Goal: Entertainment & Leisure: Consume media (video, audio)

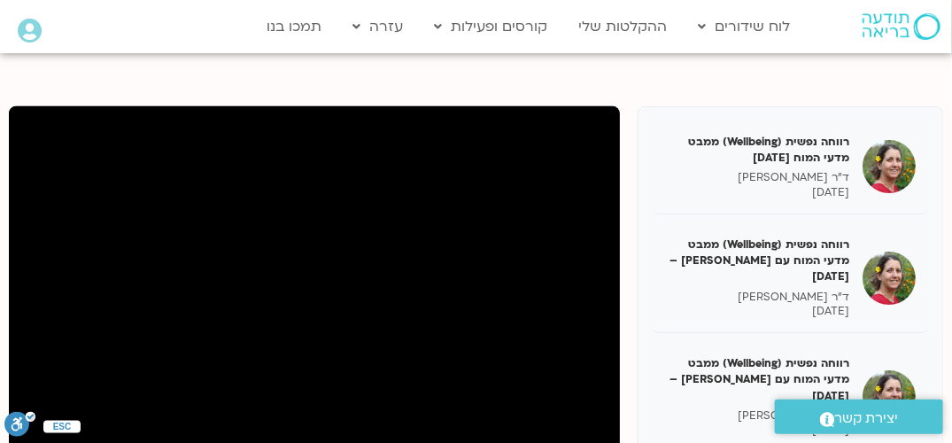
scroll to position [2432, 0]
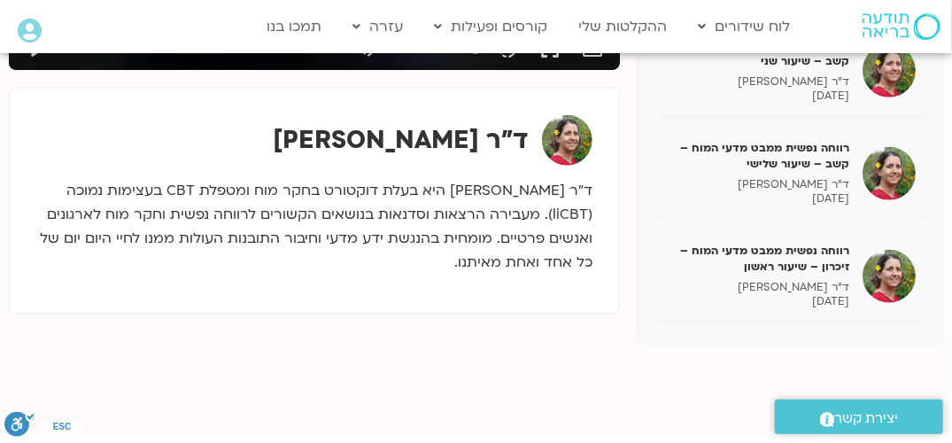
scroll to position [554, 0]
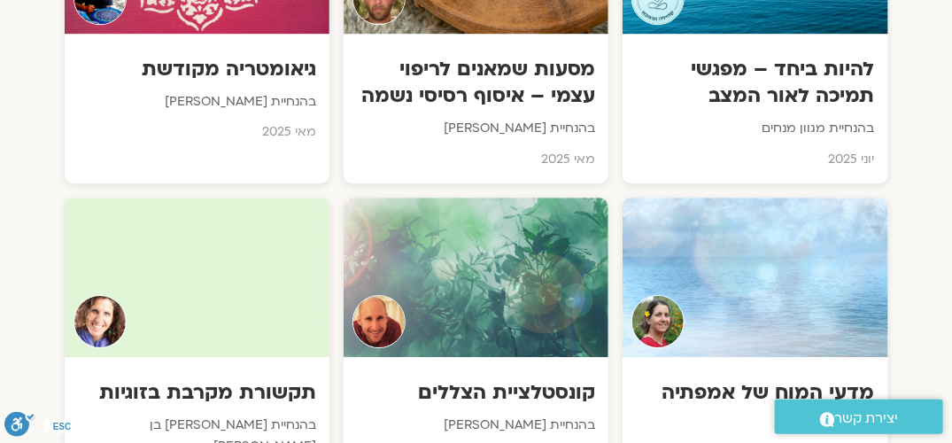
scroll to position [1580, 0]
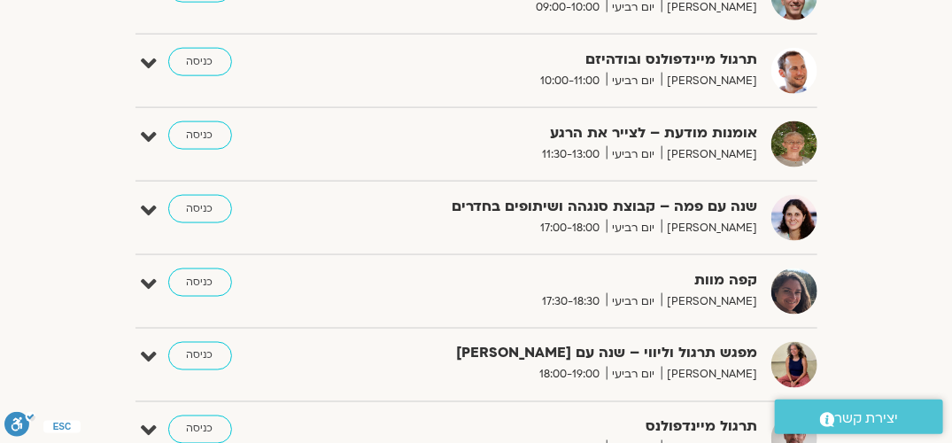
scroll to position [797, 0]
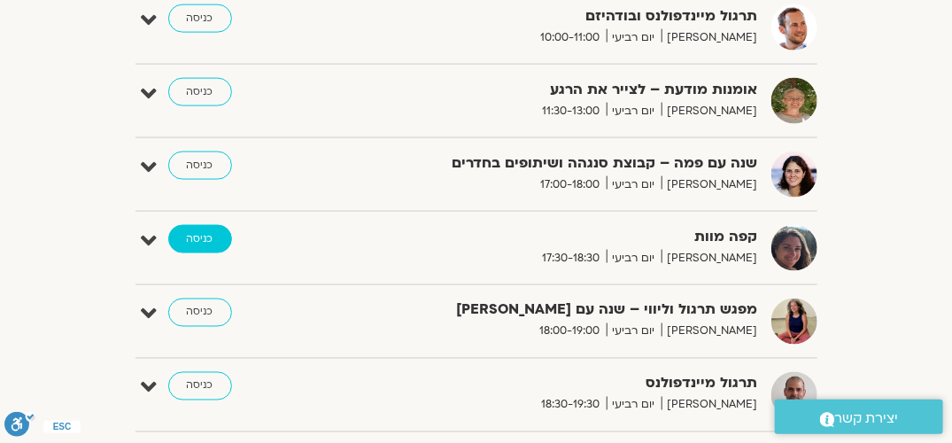
click at [223, 242] on link "כניסה" at bounding box center [200, 239] width 64 height 28
